Goal: Information Seeking & Learning: Learn about a topic

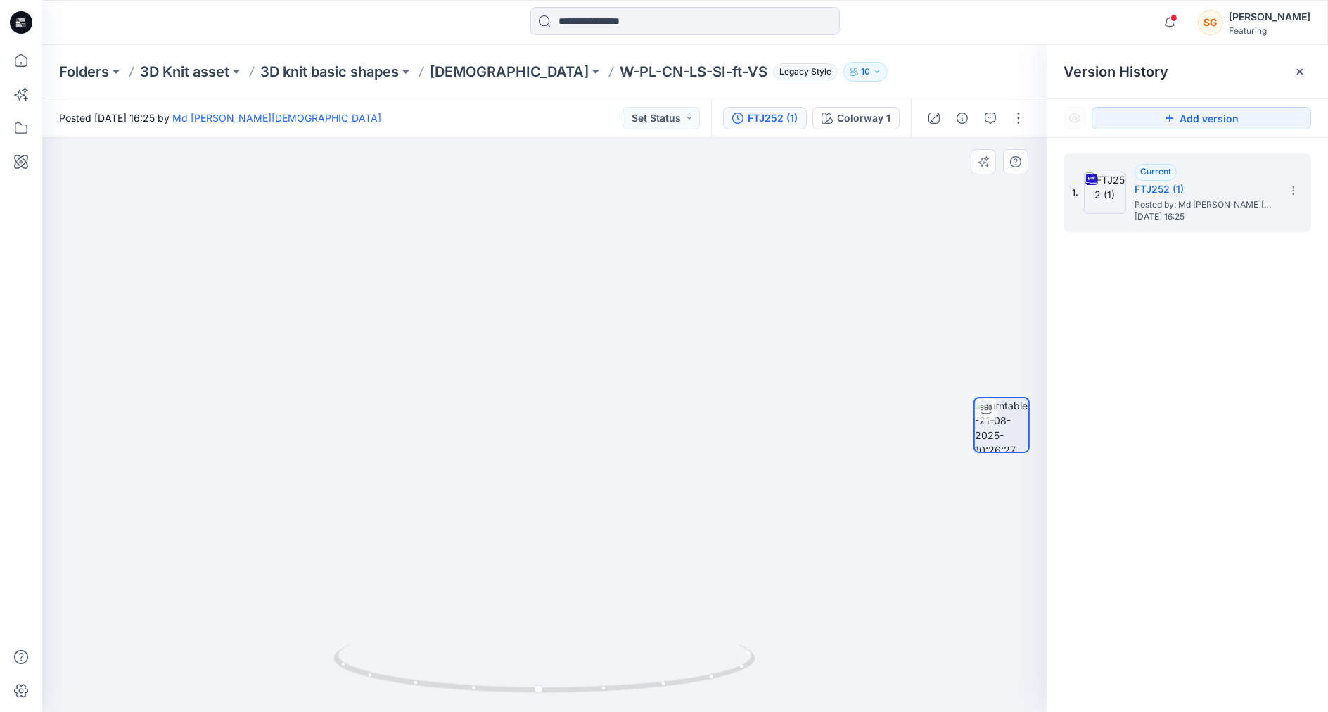
click at [609, 363] on img at bounding box center [544, 390] width 705 height 643
drag, startPoint x: 556, startPoint y: 394, endPoint x: 506, endPoint y: 395, distance: 50.0
click at [510, 395] on img at bounding box center [544, 390] width 705 height 643
drag, startPoint x: 499, startPoint y: 398, endPoint x: 618, endPoint y: 401, distance: 119.6
click at [618, 401] on img at bounding box center [544, 392] width 705 height 639
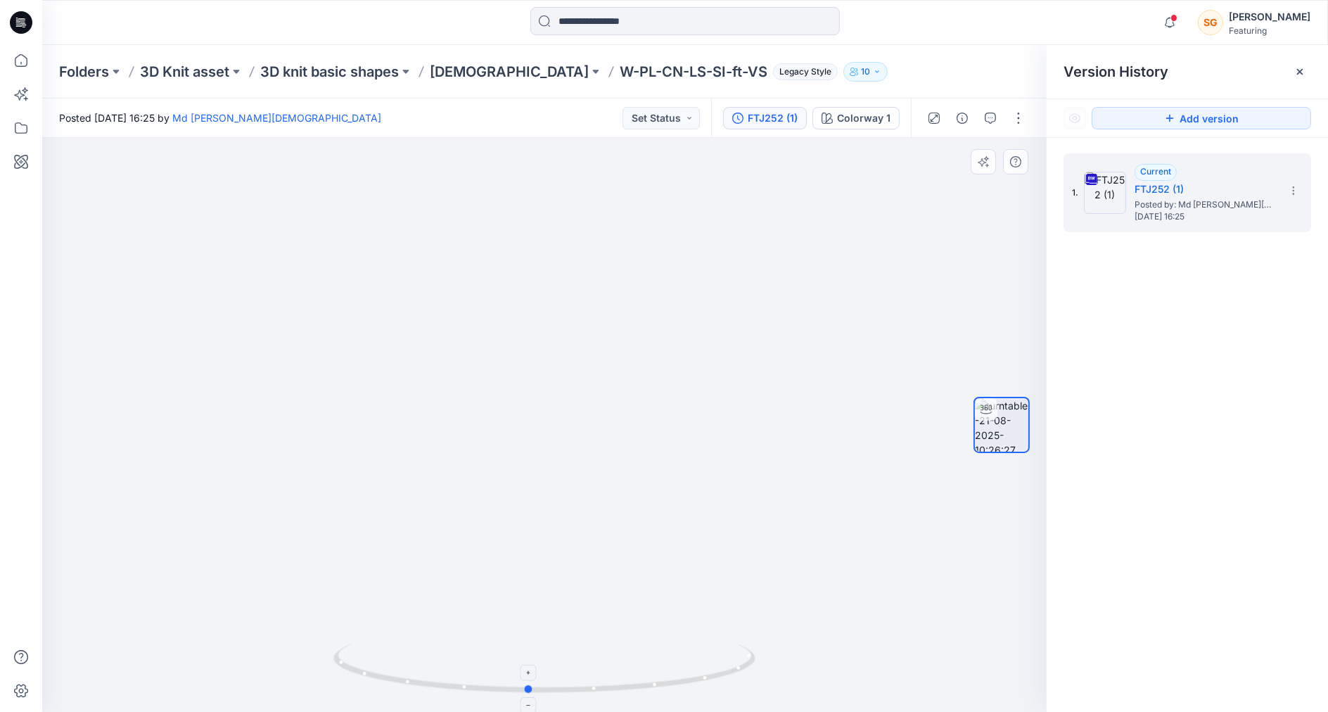
click at [524, 695] on icon at bounding box center [547, 670] width 426 height 53
click at [528, 673] on icon at bounding box center [529, 672] width 8 height 8
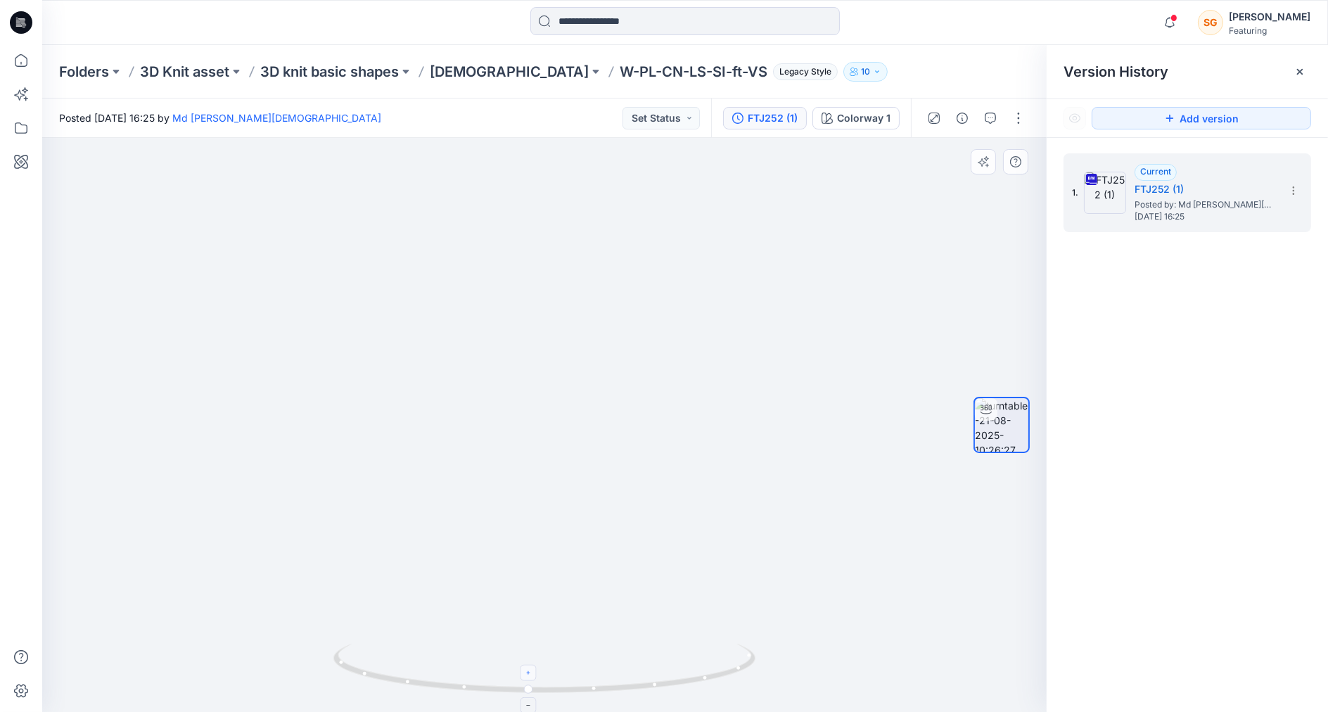
click at [528, 673] on icon at bounding box center [529, 672] width 8 height 8
drag, startPoint x: 519, startPoint y: 340, endPoint x: 598, endPoint y: 324, distance: 81.0
click at [598, 324] on div at bounding box center [544, 425] width 1005 height 574
